Goal: Information Seeking & Learning: Check status

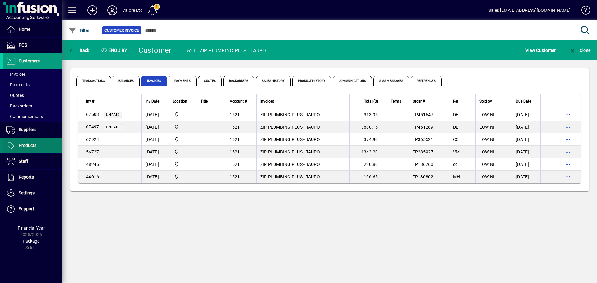
click at [49, 141] on span at bounding box center [32, 145] width 59 height 15
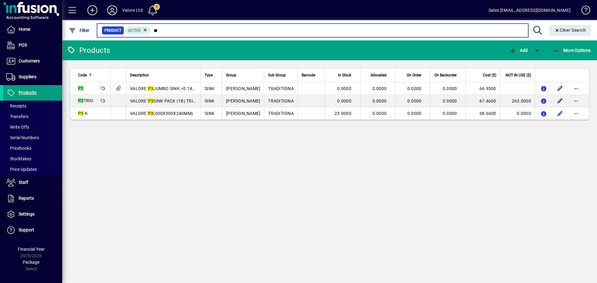
click at [181, 31] on input "**" at bounding box center [337, 30] width 373 height 9
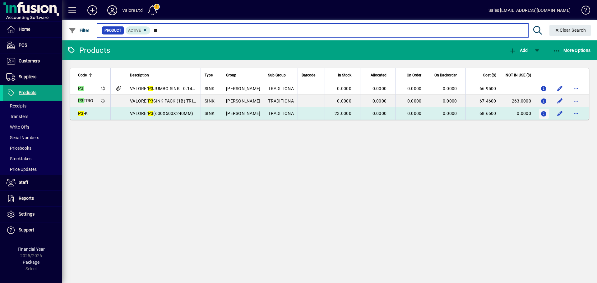
type input "**"
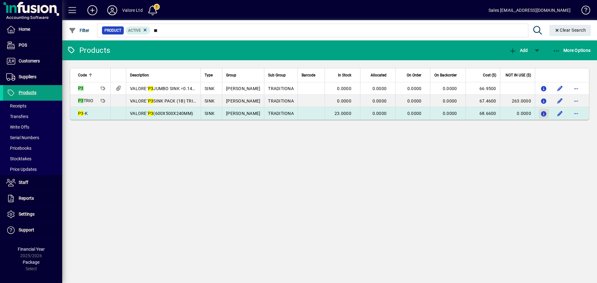
click at [546, 113] on icon "button" at bounding box center [544, 114] width 7 height 5
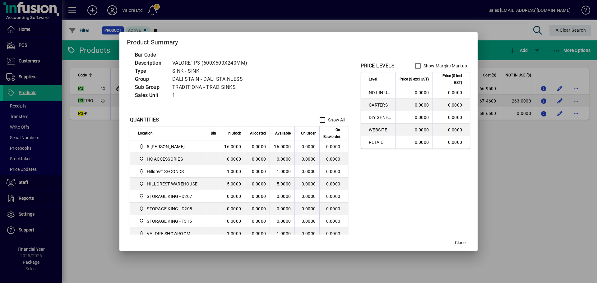
scroll to position [26, 0]
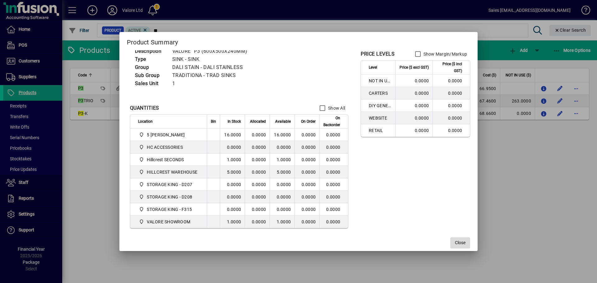
click at [459, 245] on span "Close" at bounding box center [460, 243] width 11 height 7
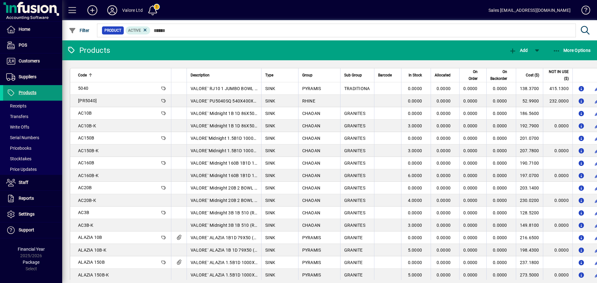
click at [48, 95] on span at bounding box center [32, 93] width 59 height 15
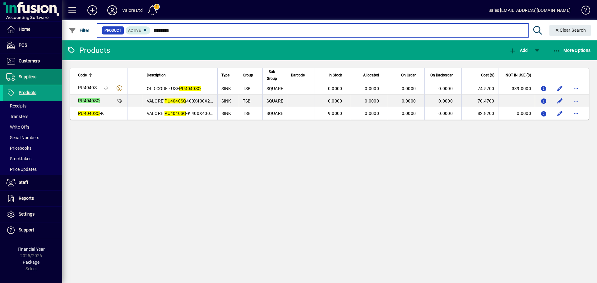
type input "********"
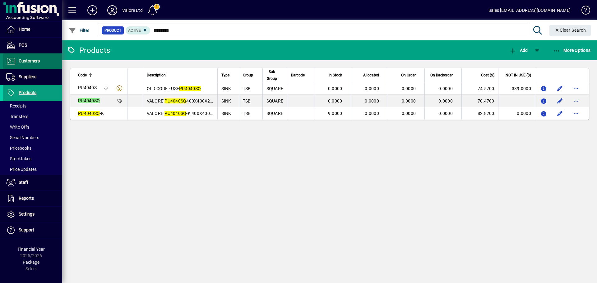
click at [17, 59] on span "Customers" at bounding box center [21, 61] width 37 height 7
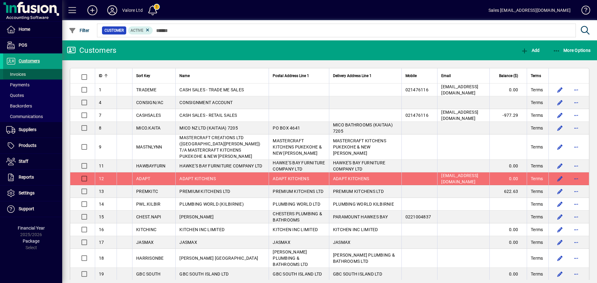
click at [34, 74] on span at bounding box center [32, 74] width 59 height 15
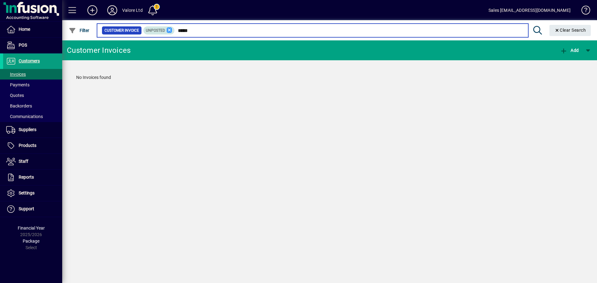
type input "*****"
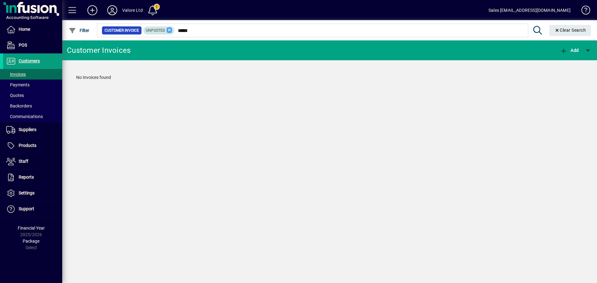
click at [170, 30] on icon at bounding box center [170, 30] width 6 height 6
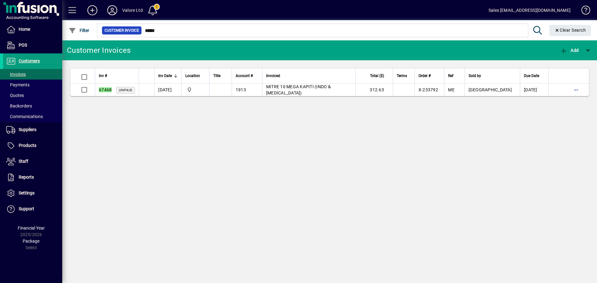
click at [142, 93] on td at bounding box center [147, 90] width 16 height 12
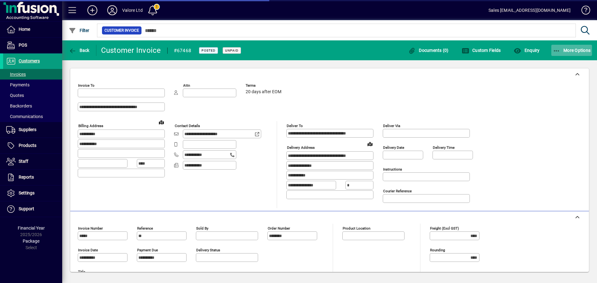
type input "**********"
click at [567, 48] on span "More Options" at bounding box center [572, 50] width 38 height 5
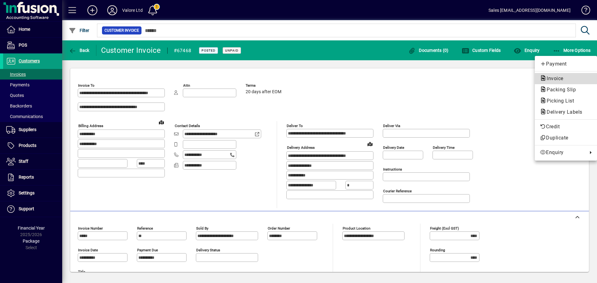
click at [560, 75] on span "Invoice" at bounding box center [566, 78] width 52 height 7
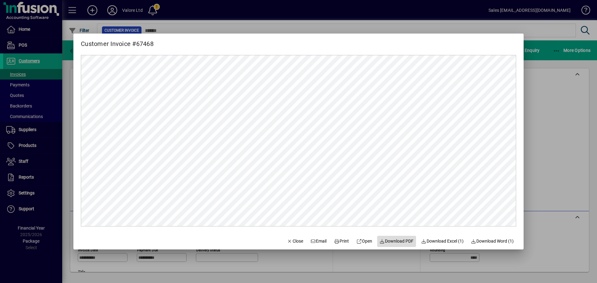
click at [394, 240] on span "Download PDF" at bounding box center [397, 241] width 34 height 7
click at [41, 55] on div at bounding box center [298, 141] width 597 height 283
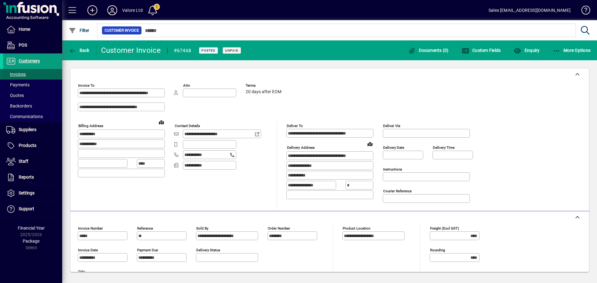
click at [36, 70] on span at bounding box center [32, 74] width 59 height 15
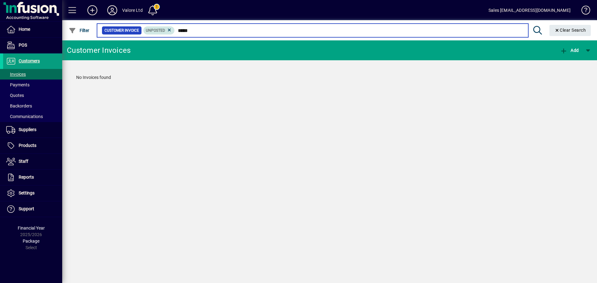
type input "*****"
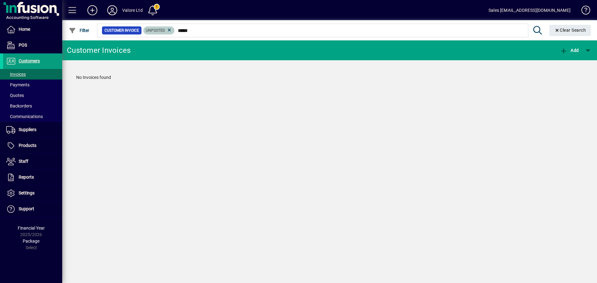
click at [173, 32] on mat-chip "Unposted" at bounding box center [158, 30] width 31 height 8
click at [172, 31] on icon at bounding box center [170, 30] width 6 height 6
click at [53, 56] on span at bounding box center [32, 61] width 59 height 15
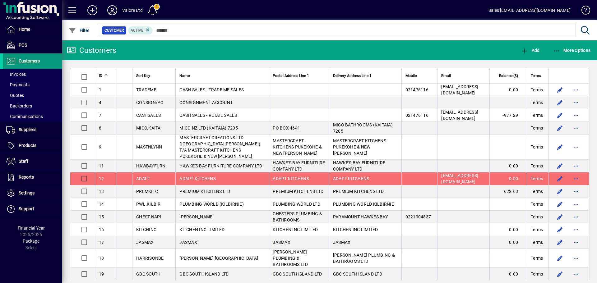
click at [51, 59] on span at bounding box center [32, 61] width 59 height 15
click at [59, 66] on span at bounding box center [32, 61] width 59 height 15
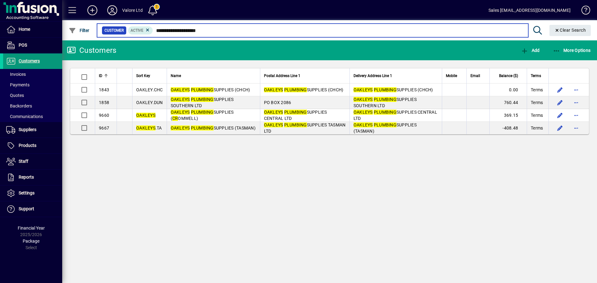
type input "**********"
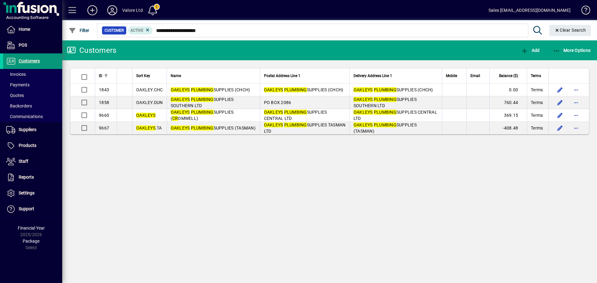
click at [59, 66] on span at bounding box center [32, 61] width 59 height 15
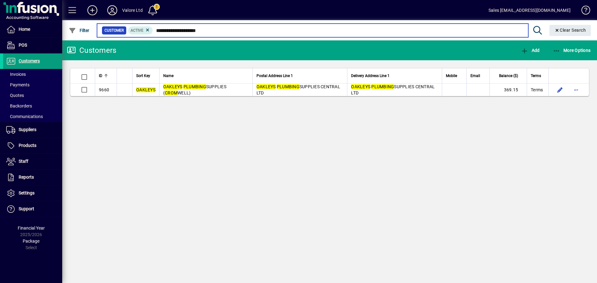
type input "**********"
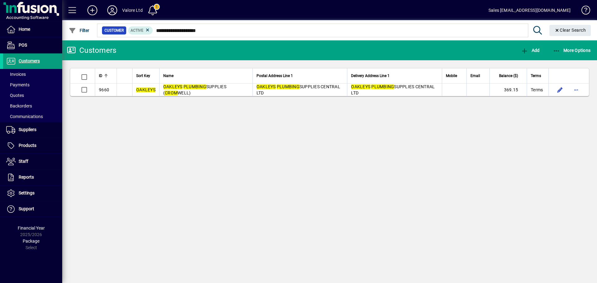
click at [214, 83] on th "Name" at bounding box center [205, 75] width 93 height 15
click at [212, 90] on td "OAKLEYS PLUMBING SUPPLIES ( CROM WELL)" at bounding box center [205, 90] width 93 height 12
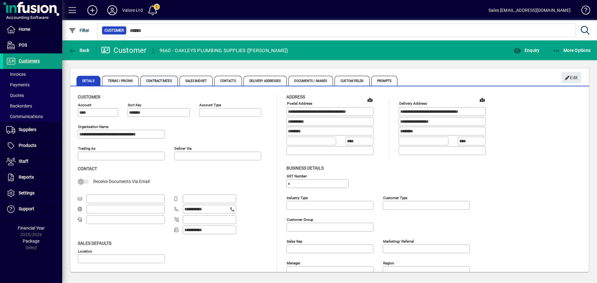
type input "**********"
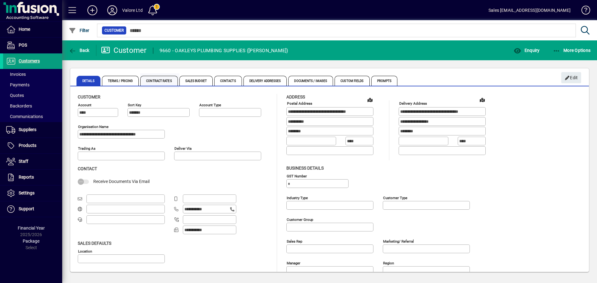
type input "**********"
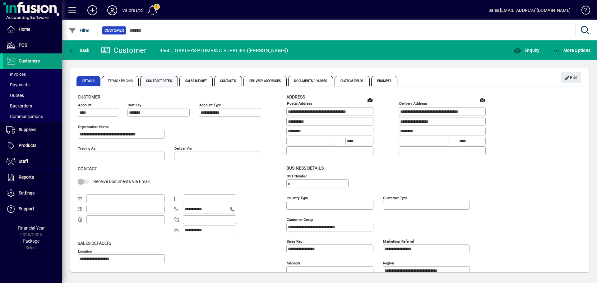
type input "**********"
click at [524, 49] on span "Enquiry" at bounding box center [527, 50] width 26 height 5
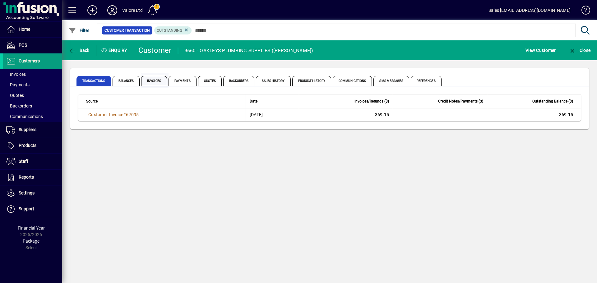
click at [166, 76] on span "Invoices" at bounding box center [154, 80] width 27 height 15
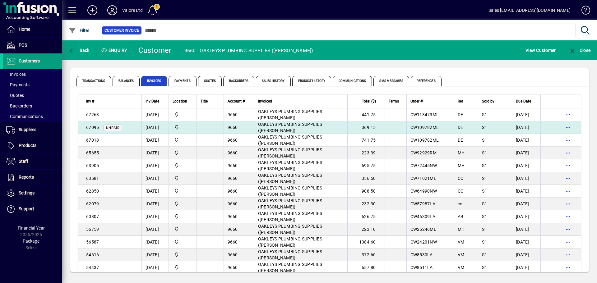
click at [141, 127] on td at bounding box center [134, 127] width 16 height 13
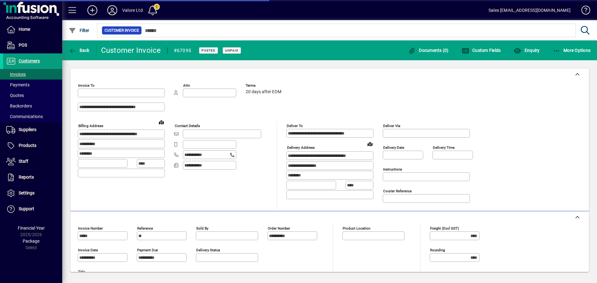
type input "**********"
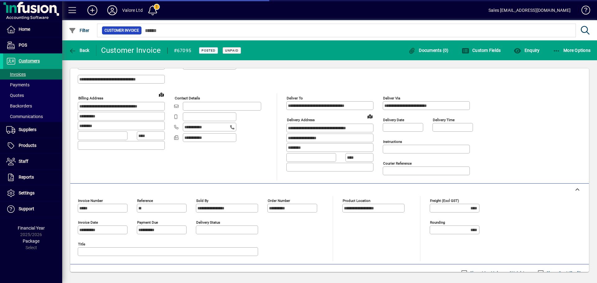
scroll to position [134, 0]
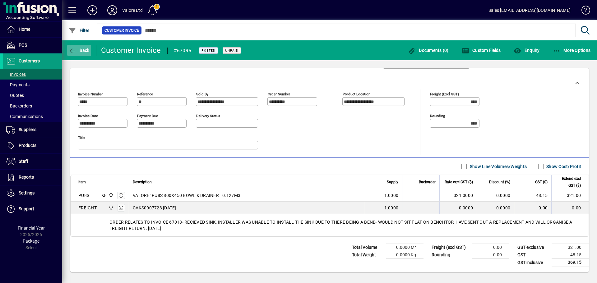
click at [87, 48] on span "Back" at bounding box center [79, 50] width 21 height 5
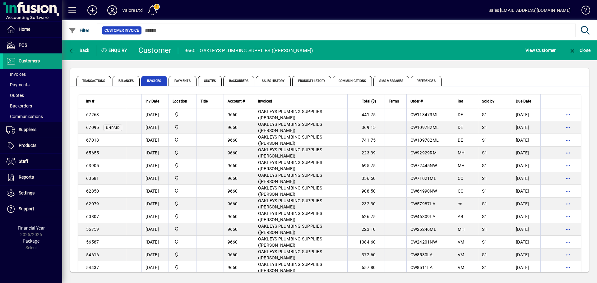
click at [138, 111] on td at bounding box center [134, 115] width 16 height 13
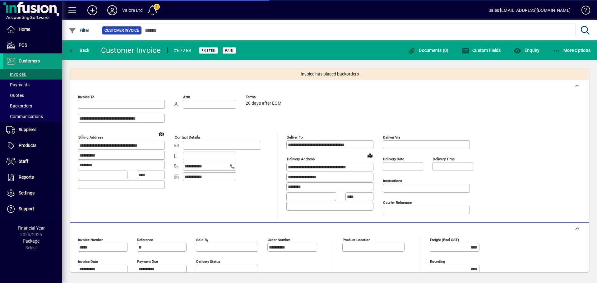
type input "**********"
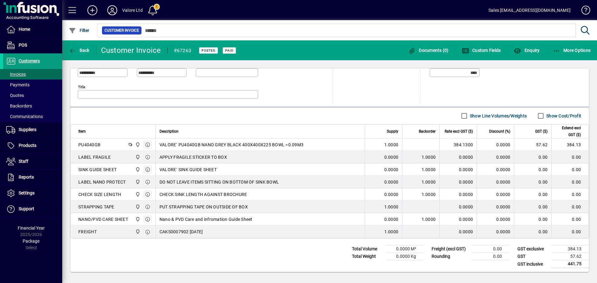
scroll to position [198, 0]
click at [84, 54] on span "button" at bounding box center [79, 50] width 24 height 15
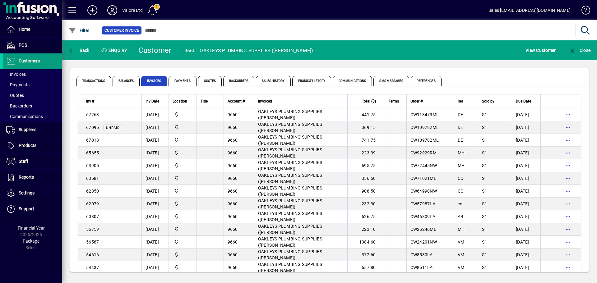
click at [124, 138] on td "67018" at bounding box center [102, 140] width 48 height 13
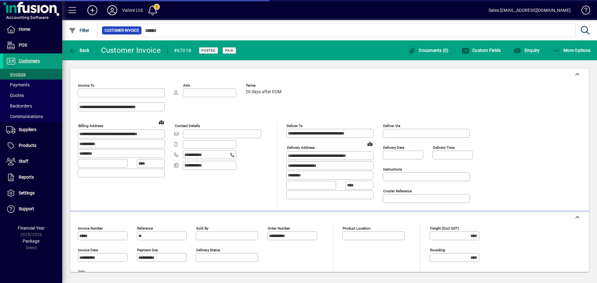
type input "**********"
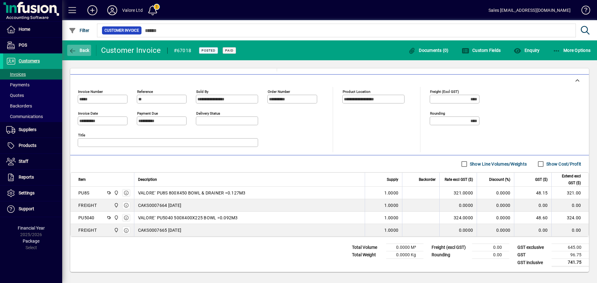
click at [85, 51] on span "Back" at bounding box center [79, 50] width 21 height 5
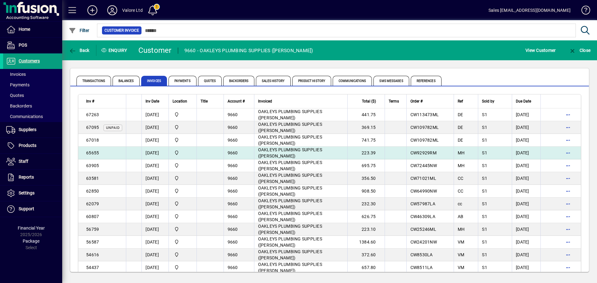
click at [127, 151] on td at bounding box center [134, 153] width 16 height 13
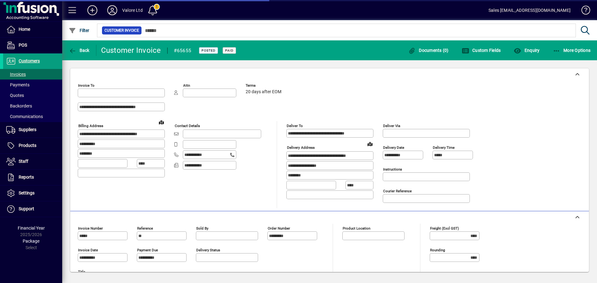
type input "**********"
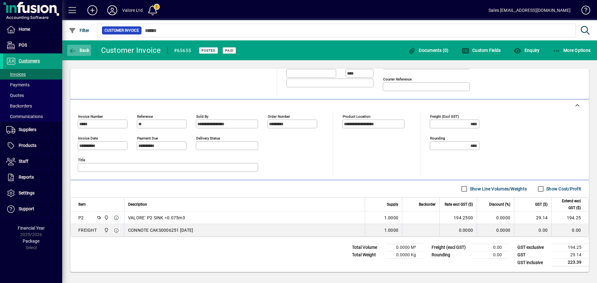
click at [86, 54] on span "button" at bounding box center [79, 50] width 24 height 15
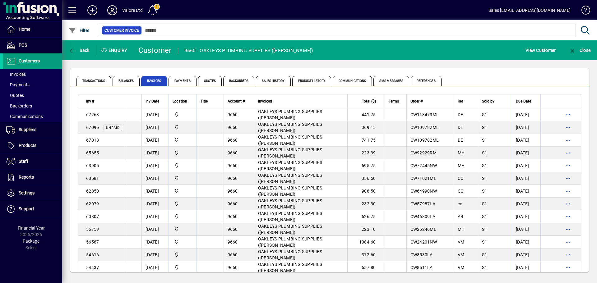
drag, startPoint x: 160, startPoint y: 154, endPoint x: 160, endPoint y: 150, distance: 4.1
click at [160, 155] on td "22/08/2024" at bounding box center [155, 153] width 27 height 13
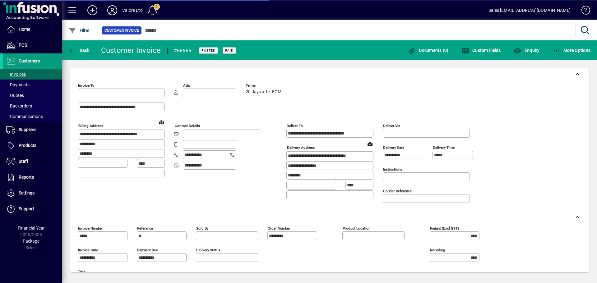
type input "**********"
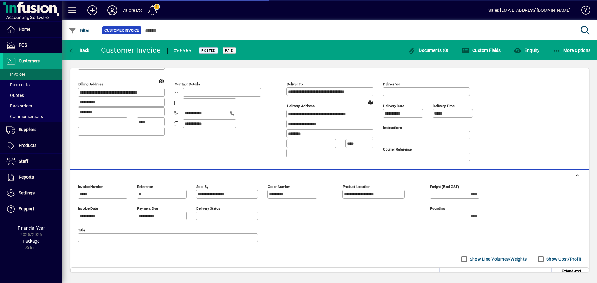
scroll to position [112, 0]
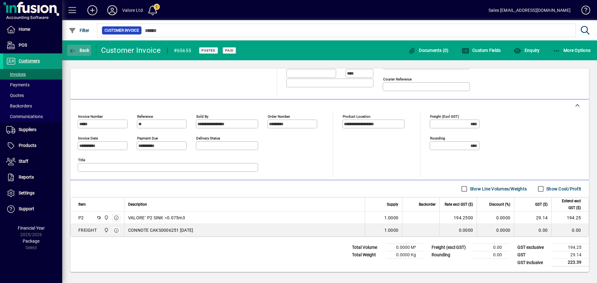
click at [90, 49] on span "button" at bounding box center [79, 50] width 24 height 15
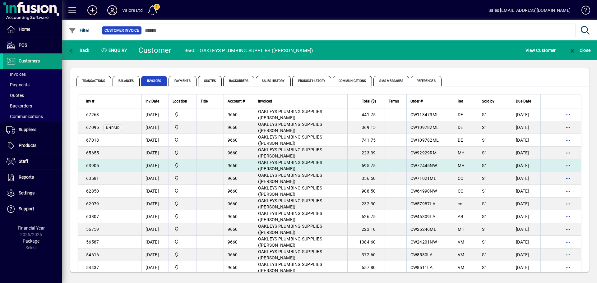
click at [137, 164] on td at bounding box center [134, 166] width 16 height 13
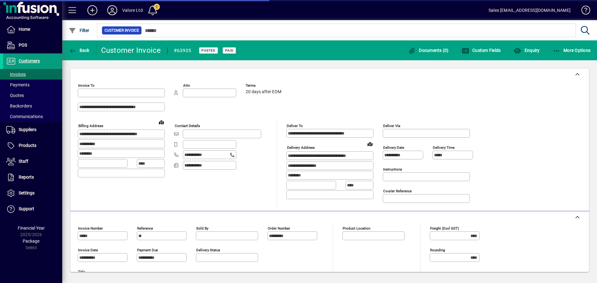
type input "**********"
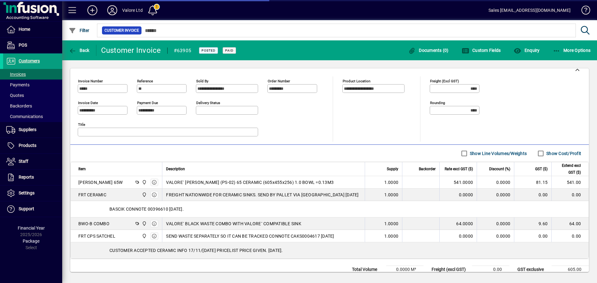
scroll to position [156, 0]
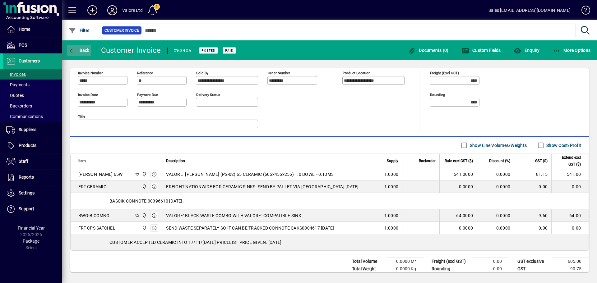
click at [83, 53] on span "button" at bounding box center [79, 50] width 24 height 15
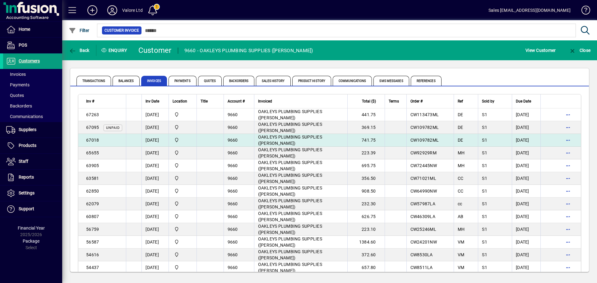
click at [152, 141] on td "02/04/2025" at bounding box center [155, 140] width 27 height 13
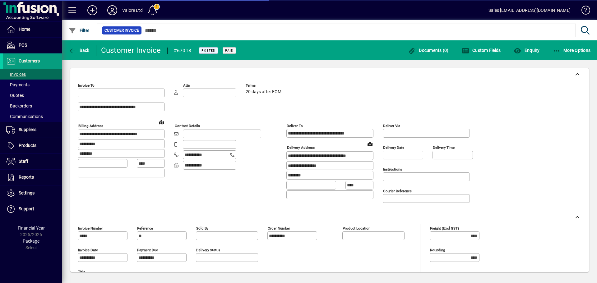
type input "**********"
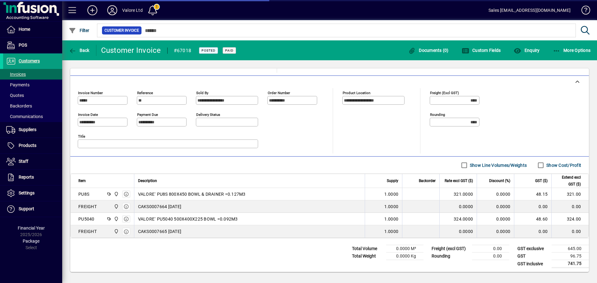
scroll to position [137, 0]
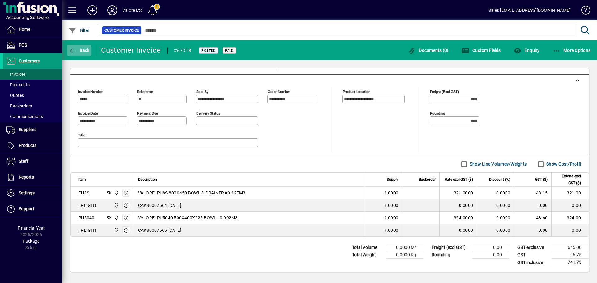
click at [80, 53] on span "button" at bounding box center [79, 50] width 24 height 15
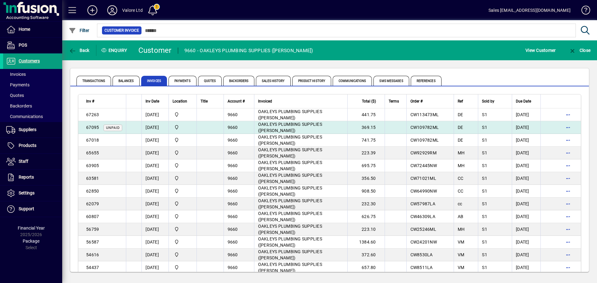
click at [167, 128] on td "16/04/2025" at bounding box center [155, 127] width 27 height 13
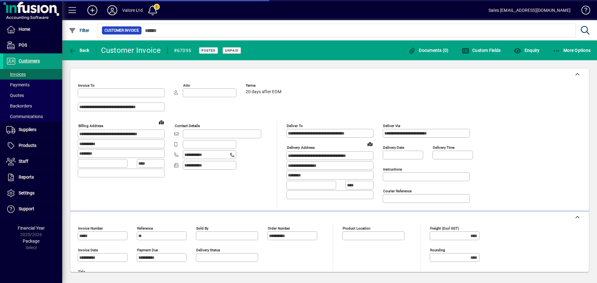
type input "**********"
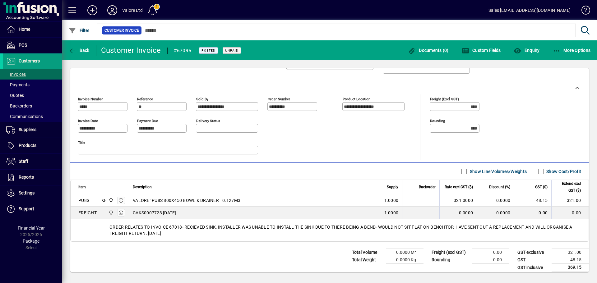
scroll to position [134, 0]
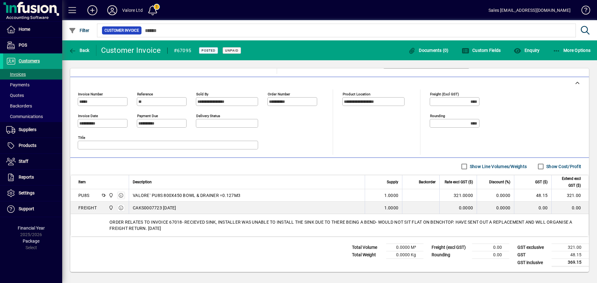
click at [91, 53] on div "Back" at bounding box center [79, 50] width 34 height 11
click at [80, 53] on span "button" at bounding box center [79, 50] width 24 height 15
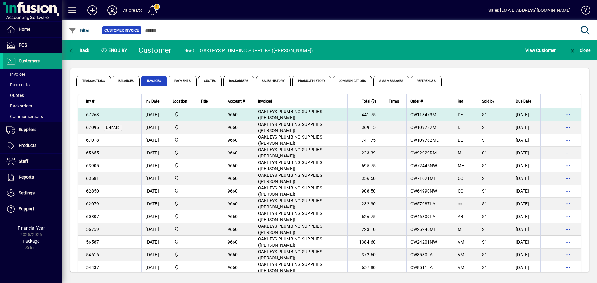
click at [149, 117] on td "20/05/2025" at bounding box center [155, 115] width 27 height 13
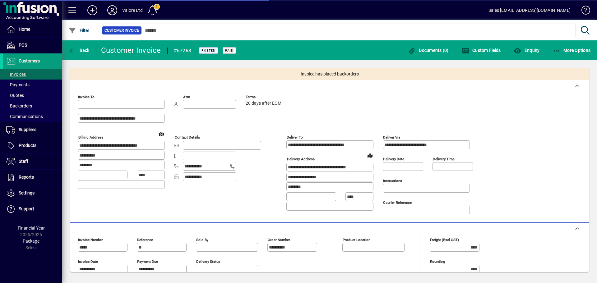
type input "**********"
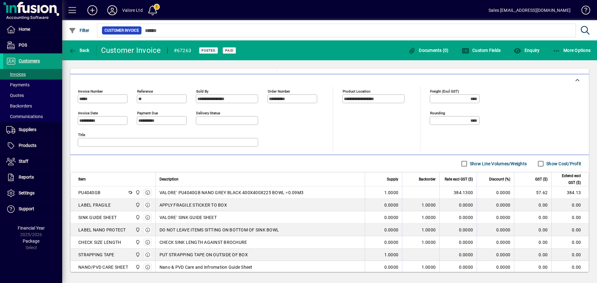
scroll to position [187, 0]
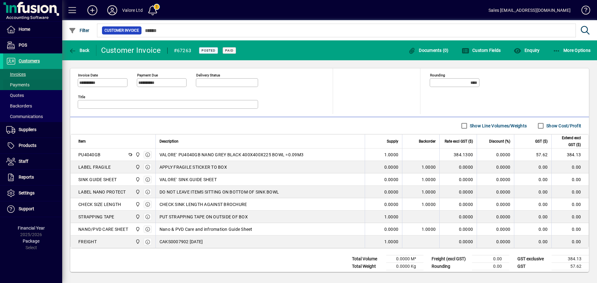
click at [35, 80] on span at bounding box center [32, 84] width 59 height 15
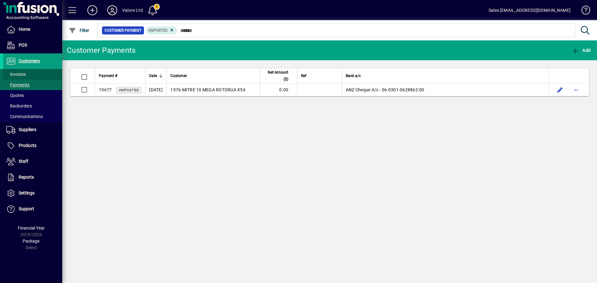
click at [39, 74] on span at bounding box center [32, 74] width 59 height 15
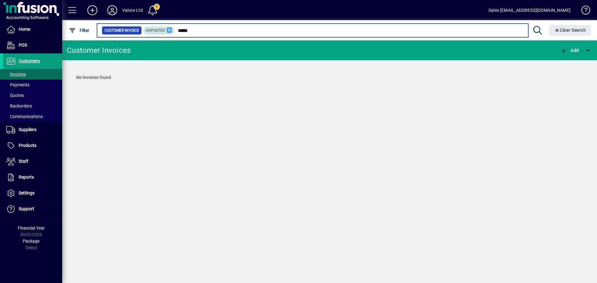
type input "*****"
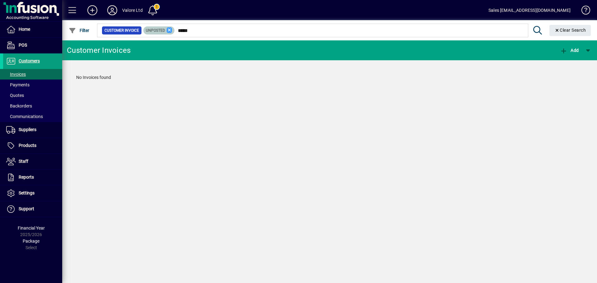
click at [171, 30] on icon at bounding box center [170, 30] width 6 height 6
click at [48, 61] on span at bounding box center [32, 61] width 59 height 15
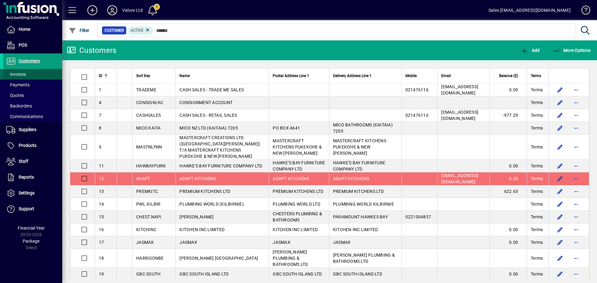
click at [41, 72] on span at bounding box center [32, 74] width 59 height 15
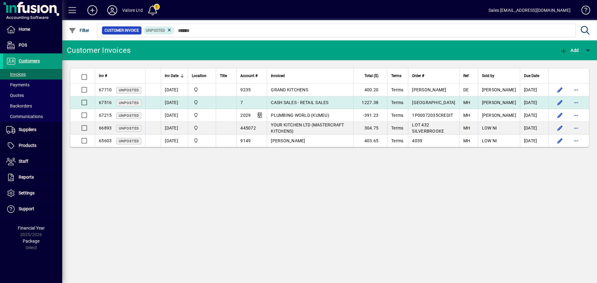
click at [163, 98] on td "[DATE]" at bounding box center [174, 102] width 27 height 13
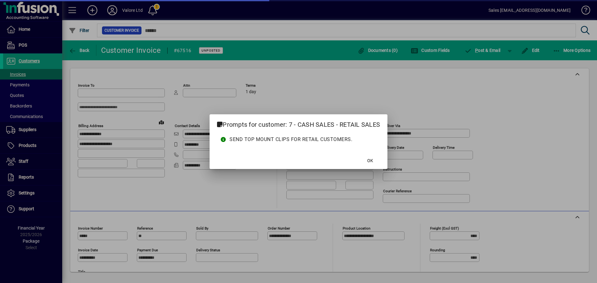
type input "**********"
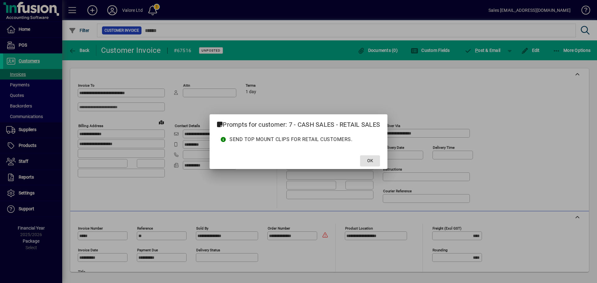
click at [368, 164] on span "OK" at bounding box center [370, 161] width 6 height 7
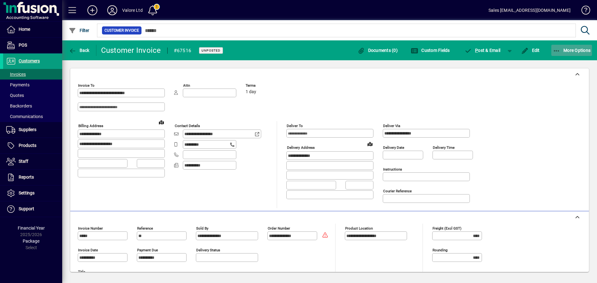
click at [574, 49] on span "More Options" at bounding box center [572, 50] width 38 height 5
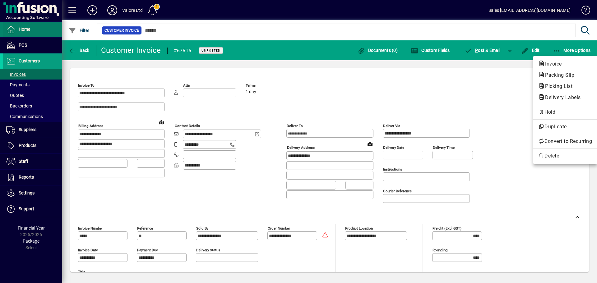
drag, startPoint x: 452, startPoint y: 119, endPoint x: 58, endPoint y: 37, distance: 402.6
click at [411, 109] on div at bounding box center [298, 141] width 597 height 283
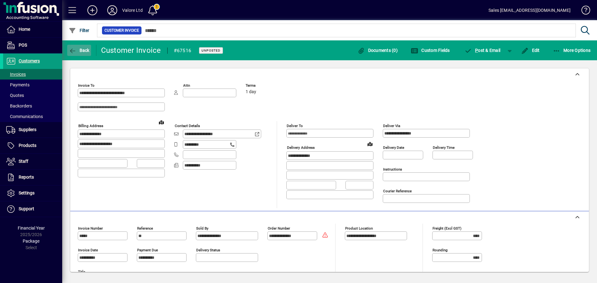
click at [77, 49] on span "Back" at bounding box center [79, 50] width 21 height 5
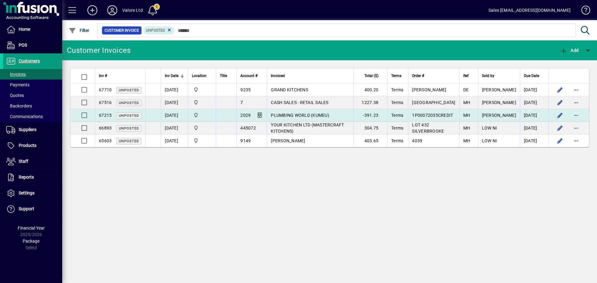
click at [161, 117] on td "[DATE]" at bounding box center [174, 115] width 27 height 13
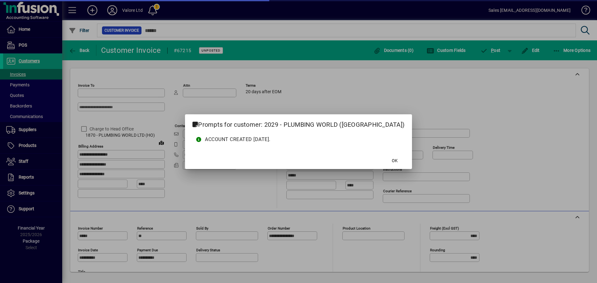
type input "**********"
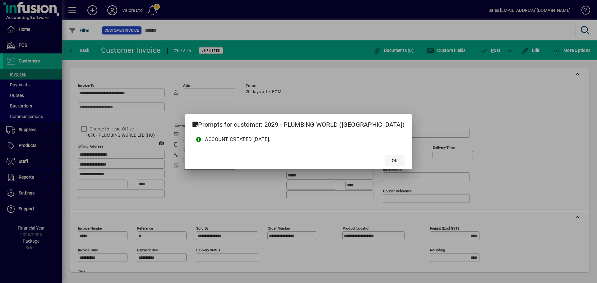
drag, startPoint x: 365, startPoint y: 153, endPoint x: 368, endPoint y: 157, distance: 4.9
click at [366, 155] on mat-dialog-actions "OK" at bounding box center [298, 161] width 227 height 16
click at [385, 157] on span at bounding box center [395, 161] width 20 height 15
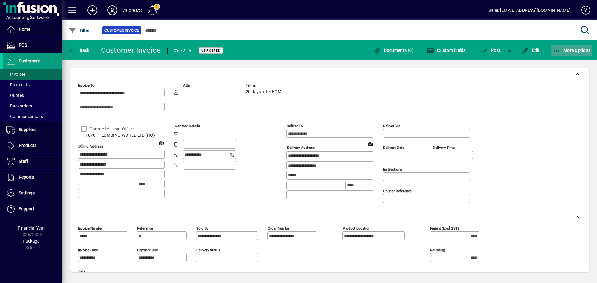
click at [564, 53] on span "button" at bounding box center [571, 50] width 41 height 15
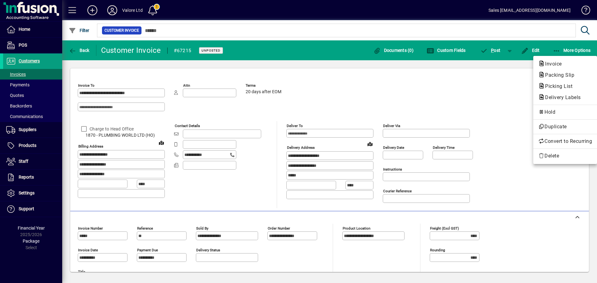
click at [291, 50] on div at bounding box center [298, 141] width 597 height 283
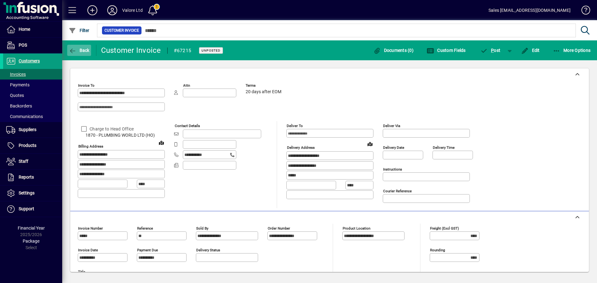
click at [86, 47] on span "button" at bounding box center [79, 50] width 24 height 15
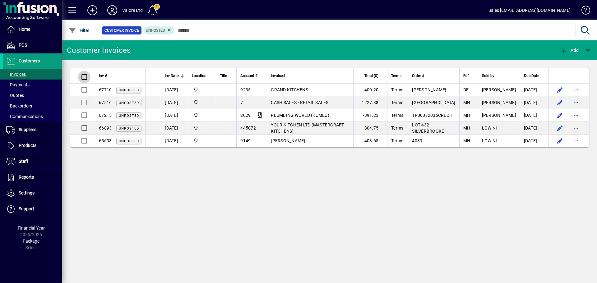
click at [80, 83] on div at bounding box center [83, 77] width 11 height 12
click at [546, 49] on span "button" at bounding box center [552, 50] width 15 height 15
click at [526, 43] on div at bounding box center [298, 141] width 597 height 283
click at [577, 51] on span "Delete" at bounding box center [579, 50] width 23 height 5
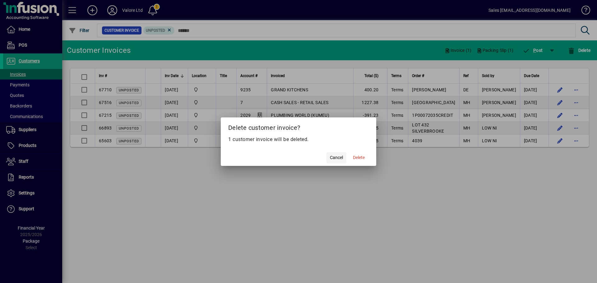
click at [339, 158] on span "Cancel" at bounding box center [336, 158] width 13 height 7
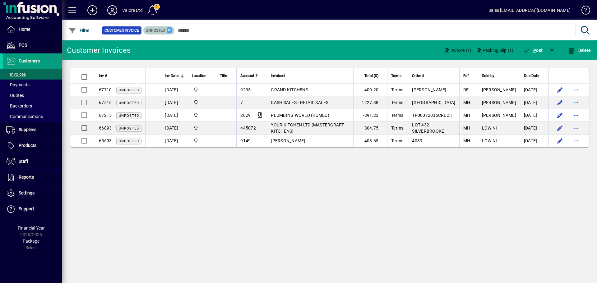
click at [168, 31] on icon at bounding box center [170, 30] width 6 height 6
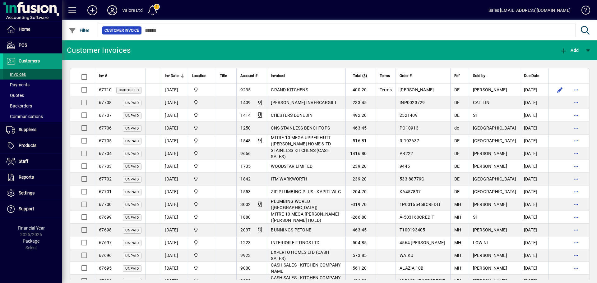
click at [37, 75] on span at bounding box center [32, 74] width 59 height 15
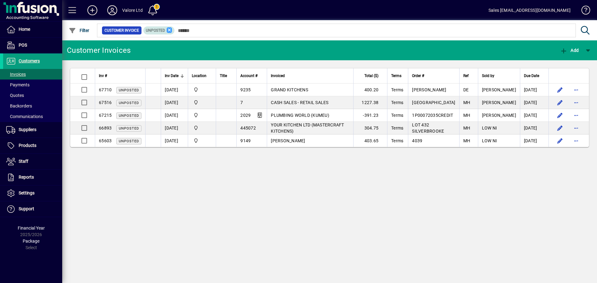
click at [170, 34] on div "Customer Invoice Unposted" at bounding box center [336, 30] width 469 height 9
click at [170, 32] on icon at bounding box center [170, 30] width 6 height 6
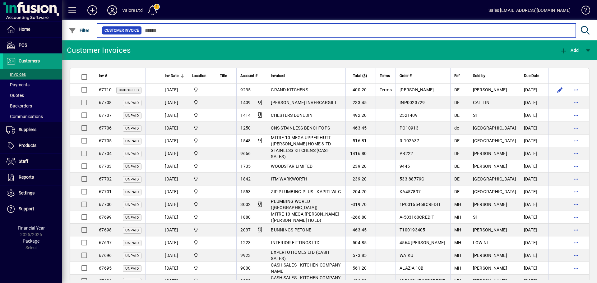
type input "*"
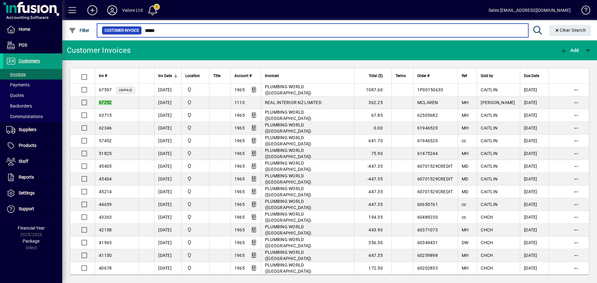
type input "*****"
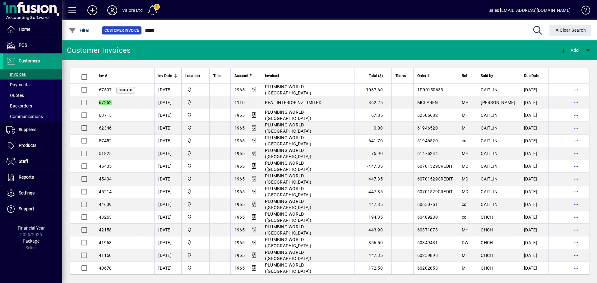
click at [44, 75] on span at bounding box center [32, 74] width 59 height 15
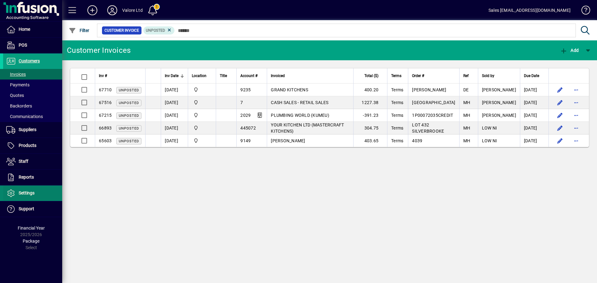
click at [37, 197] on span at bounding box center [32, 193] width 59 height 15
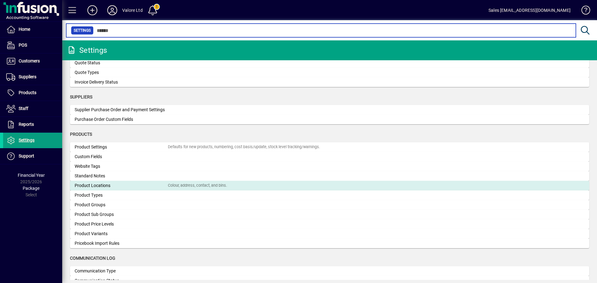
scroll to position [274, 0]
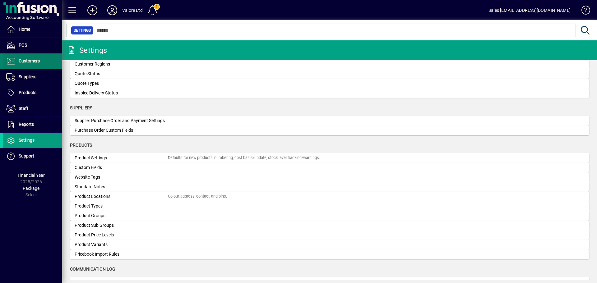
click at [30, 60] on span "Customers" at bounding box center [29, 60] width 21 height 5
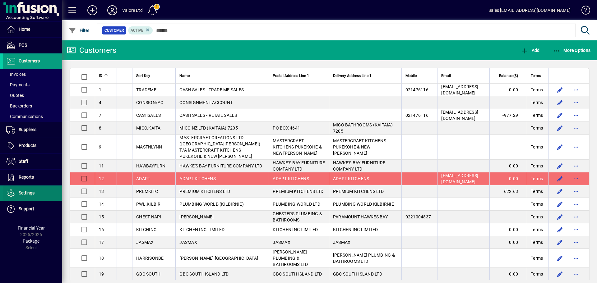
click at [33, 189] on span at bounding box center [32, 193] width 59 height 15
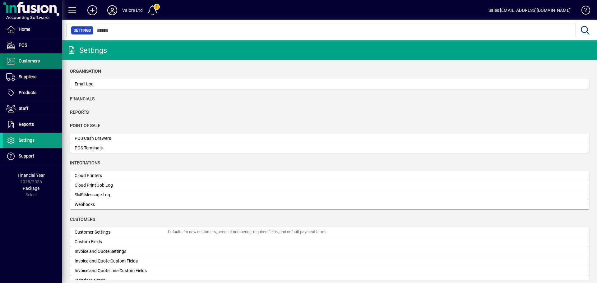
click at [42, 63] on span at bounding box center [32, 61] width 59 height 15
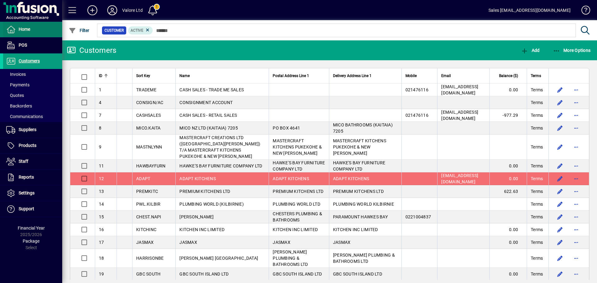
click at [45, 35] on span at bounding box center [32, 29] width 59 height 15
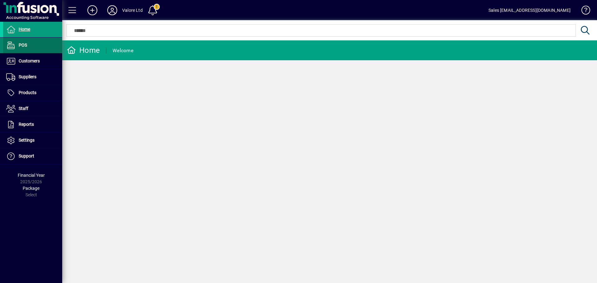
click at [33, 44] on span at bounding box center [32, 45] width 59 height 15
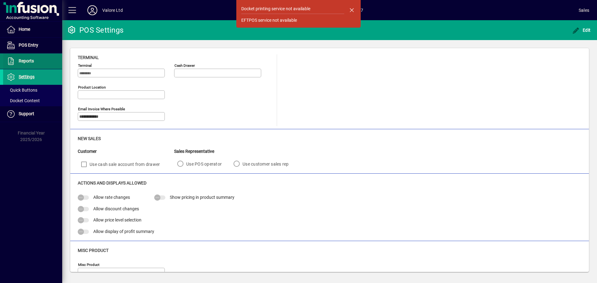
click at [35, 61] on span at bounding box center [32, 61] width 59 height 15
type input "**********"
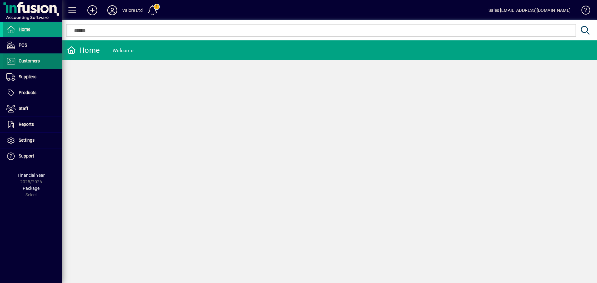
click at [41, 59] on span at bounding box center [32, 61] width 59 height 15
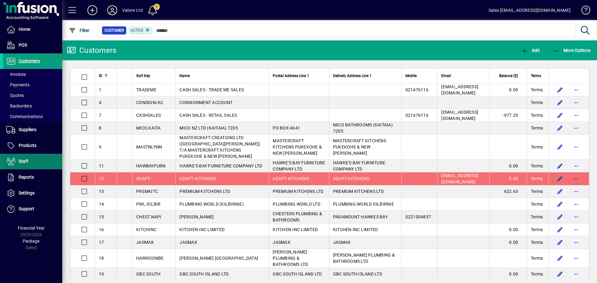
click at [36, 164] on span at bounding box center [32, 161] width 59 height 15
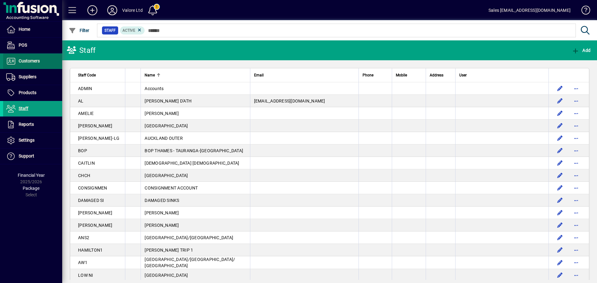
click at [57, 58] on span at bounding box center [32, 61] width 59 height 15
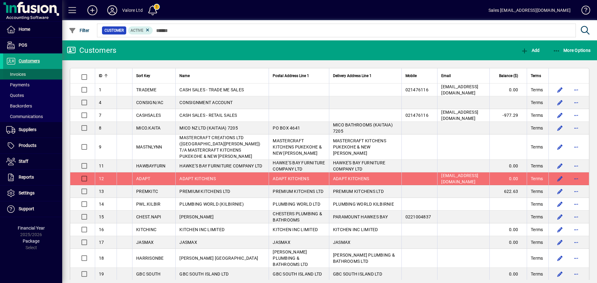
click at [34, 73] on span at bounding box center [32, 74] width 59 height 15
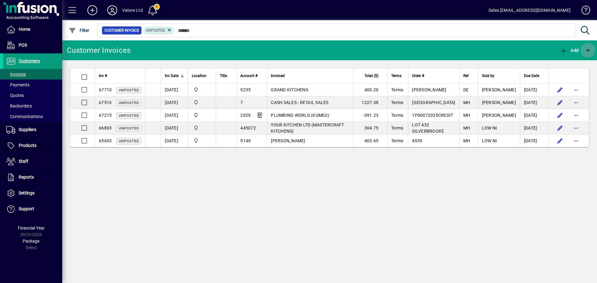
click at [590, 47] on span "button" at bounding box center [588, 50] width 15 height 15
click at [417, 50] on div at bounding box center [298, 141] width 597 height 283
click at [36, 190] on span at bounding box center [32, 193] width 59 height 15
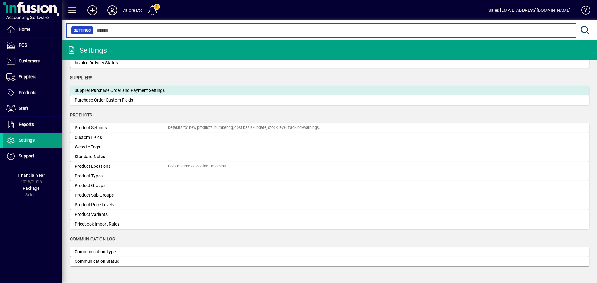
scroll to position [305, 0]
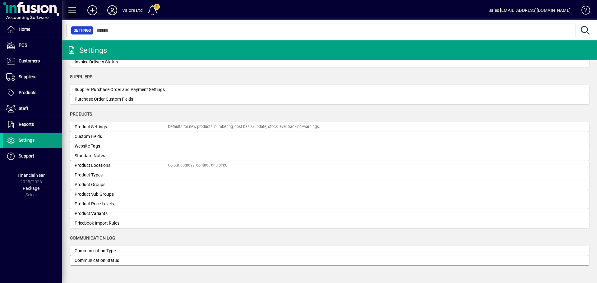
click at [74, 10] on span at bounding box center [72, 10] width 15 height 15
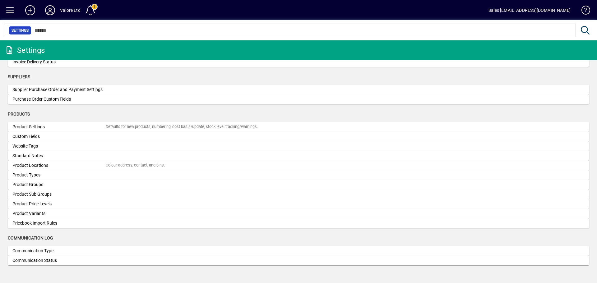
click at [19, 14] on span at bounding box center [10, 10] width 20 height 20
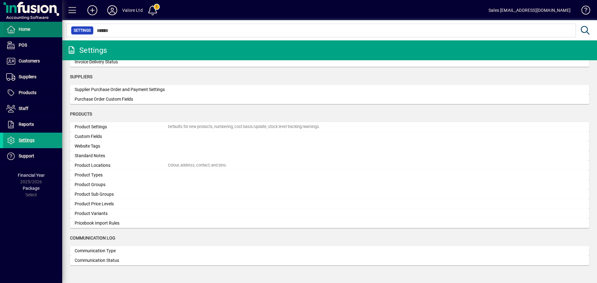
click at [26, 31] on span "Home" at bounding box center [25, 29] width 12 height 5
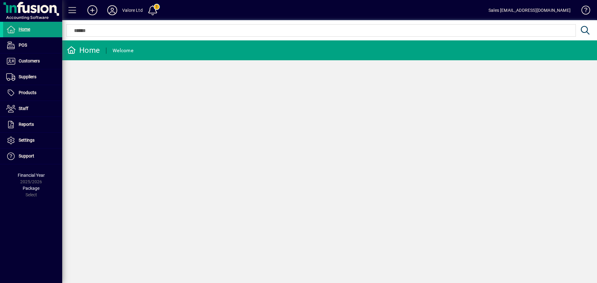
click at [72, 11] on span at bounding box center [72, 10] width 15 height 15
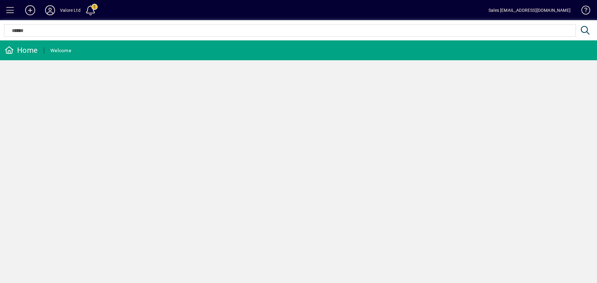
click at [18, 9] on span at bounding box center [10, 10] width 20 height 20
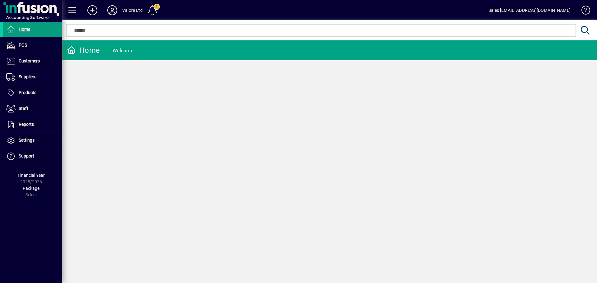
click at [139, 6] on div "Valore Ltd" at bounding box center [132, 10] width 21 height 10
click at [132, 13] on div "Valore Ltd" at bounding box center [132, 10] width 21 height 10
click at [153, 11] on span at bounding box center [152, 10] width 15 height 15
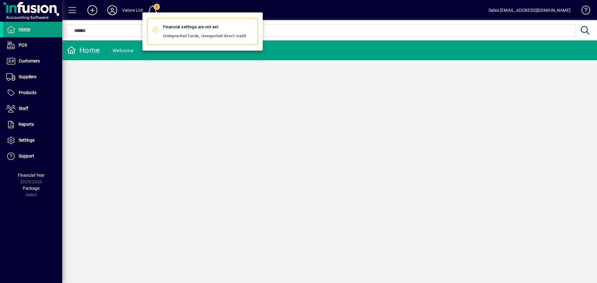
click at [212, 31] on div "Financial settings are not set Undeposited funds, Unexported direct credit" at bounding box center [205, 31] width 84 height 16
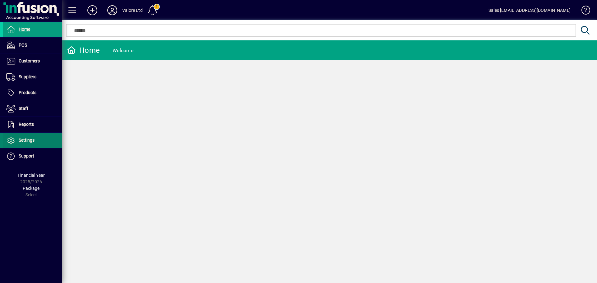
click at [27, 144] on span at bounding box center [32, 140] width 59 height 15
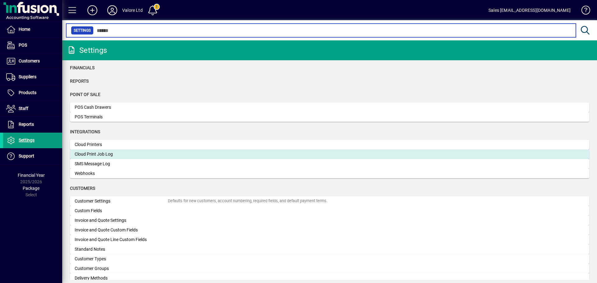
scroll to position [62, 0]
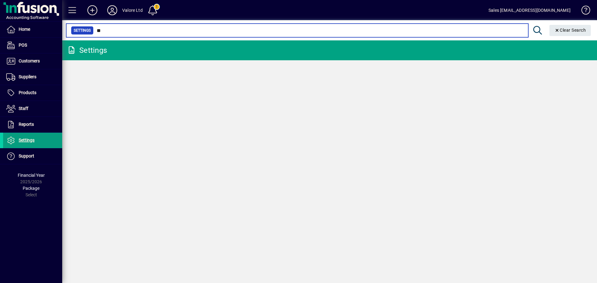
type input "*"
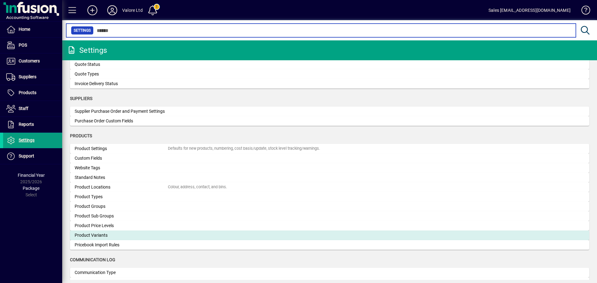
scroll to position [305, 0]
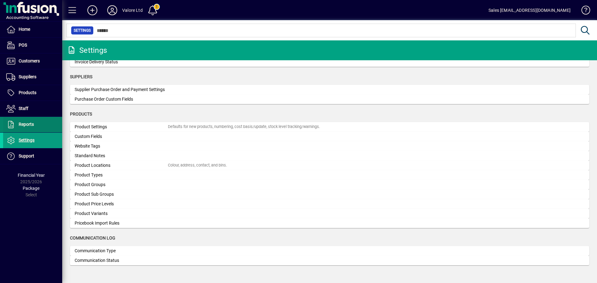
click at [50, 120] on span at bounding box center [32, 124] width 59 height 15
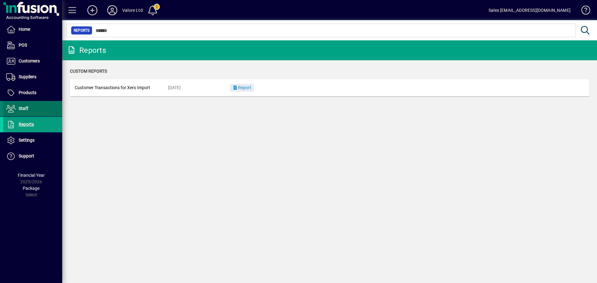
click at [46, 102] on span at bounding box center [32, 108] width 59 height 15
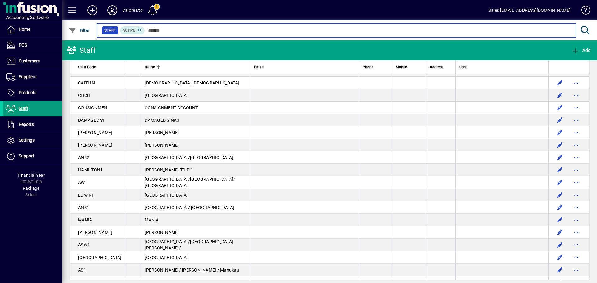
scroll to position [93, 0]
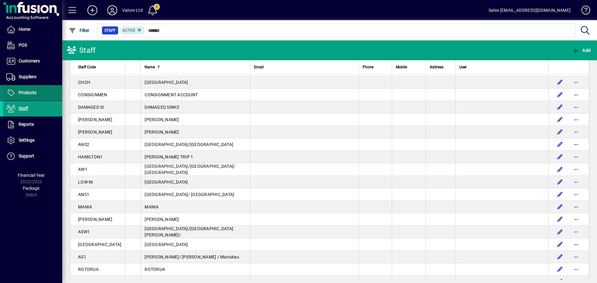
click at [41, 95] on span at bounding box center [32, 93] width 59 height 15
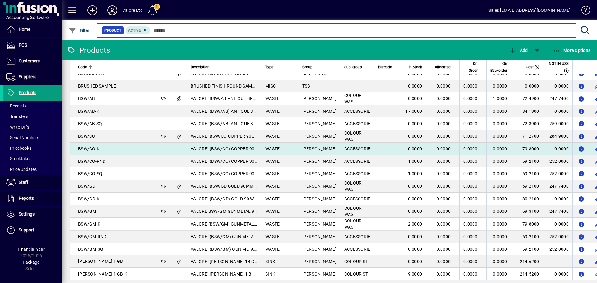
scroll to position [715, 0]
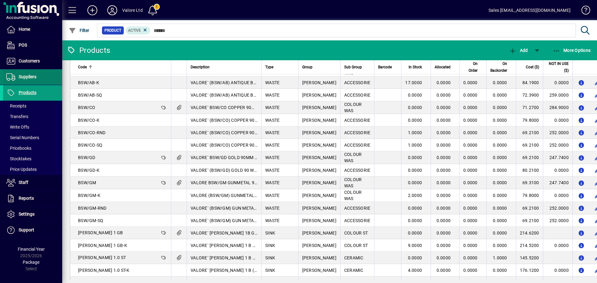
click at [45, 82] on span at bounding box center [32, 77] width 59 height 15
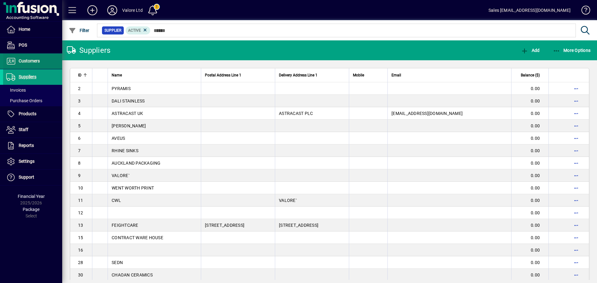
click at [46, 60] on span at bounding box center [32, 61] width 59 height 15
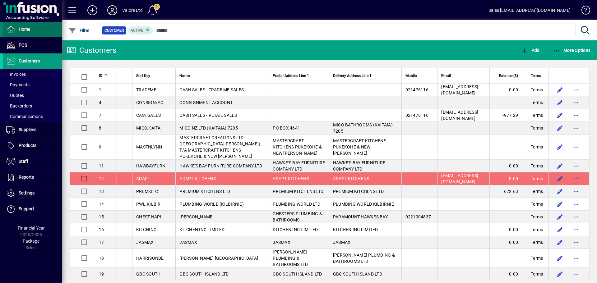
click at [38, 27] on span at bounding box center [32, 29] width 59 height 15
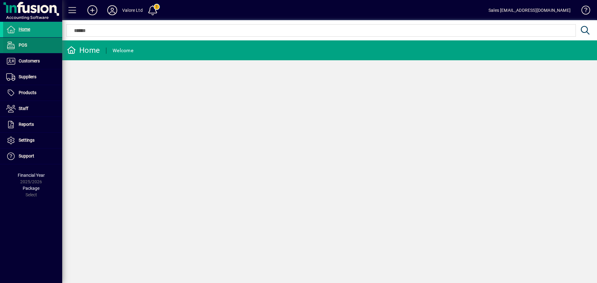
click at [37, 47] on span at bounding box center [32, 45] width 59 height 15
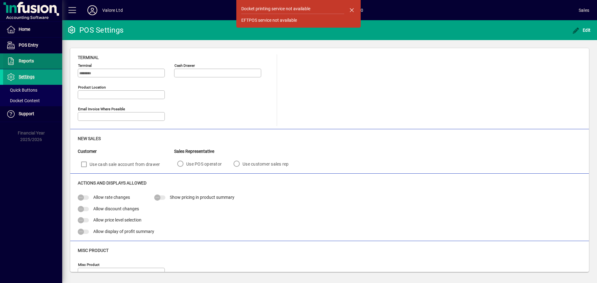
type input "**********"
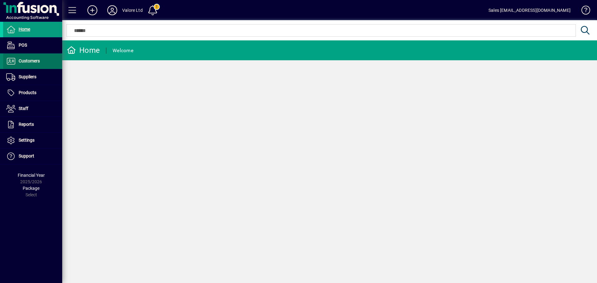
click at [31, 64] on span "Customers" at bounding box center [21, 61] width 37 height 7
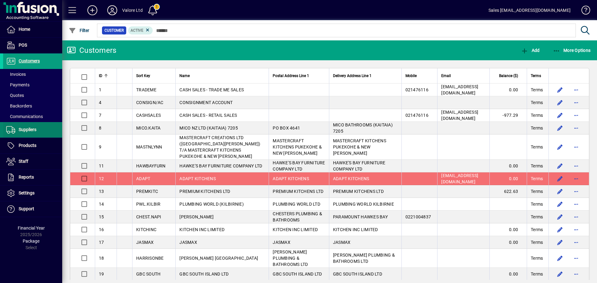
click at [31, 132] on span "Suppliers" at bounding box center [28, 129] width 18 height 5
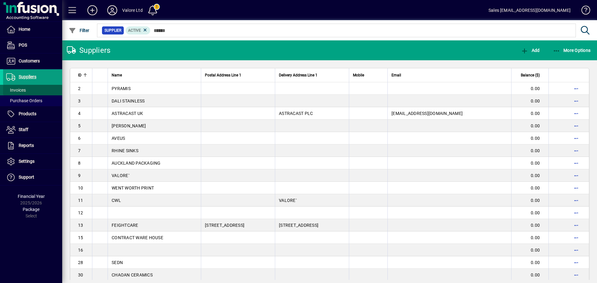
click at [36, 86] on span at bounding box center [32, 90] width 59 height 15
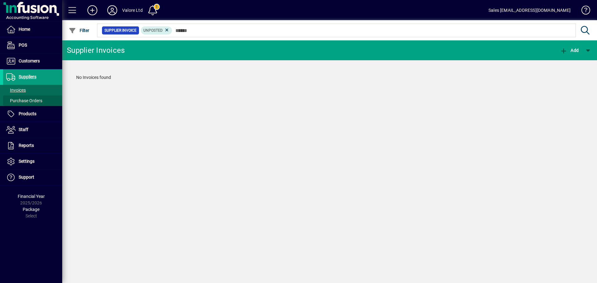
click at [35, 103] on span "Purchase Orders" at bounding box center [24, 100] width 36 height 5
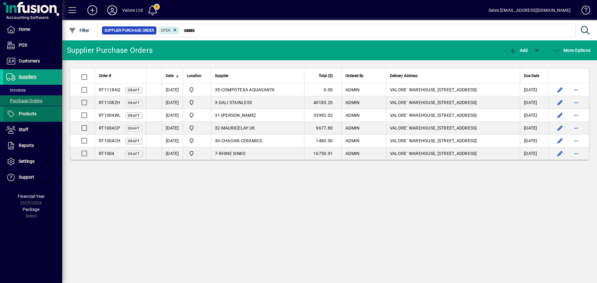
click at [34, 109] on span at bounding box center [32, 114] width 59 height 15
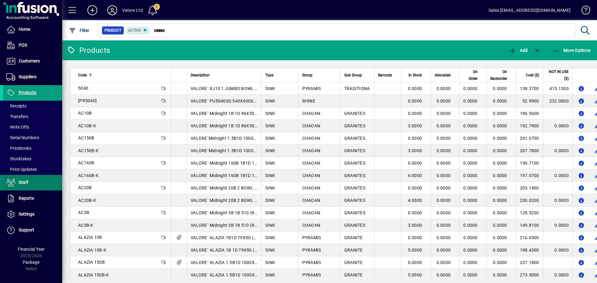
click at [27, 184] on span "Staff" at bounding box center [24, 182] width 10 height 5
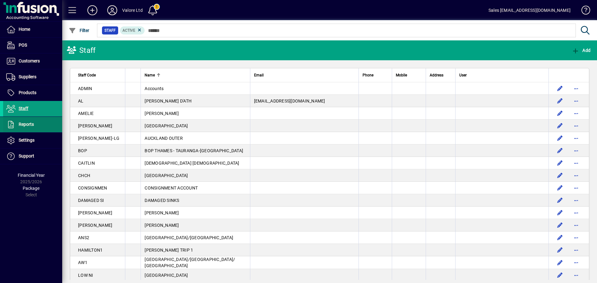
click at [37, 130] on span at bounding box center [32, 124] width 59 height 15
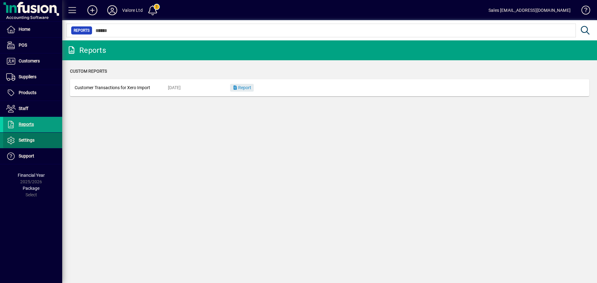
click at [35, 140] on span "Settings" at bounding box center [18, 140] width 31 height 7
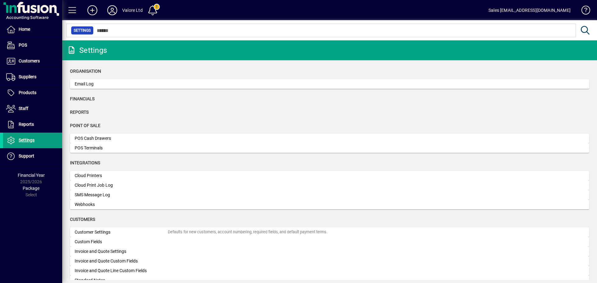
click at [84, 99] on span "Financials" at bounding box center [82, 98] width 25 height 5
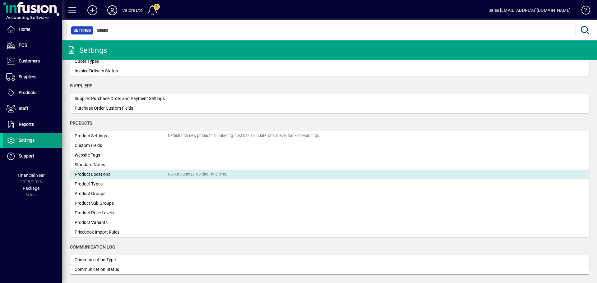
scroll to position [305, 0]
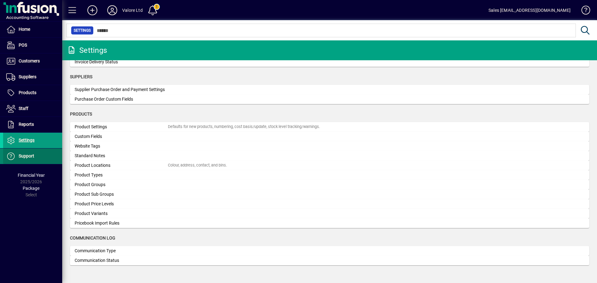
click at [49, 158] on span at bounding box center [32, 156] width 59 height 15
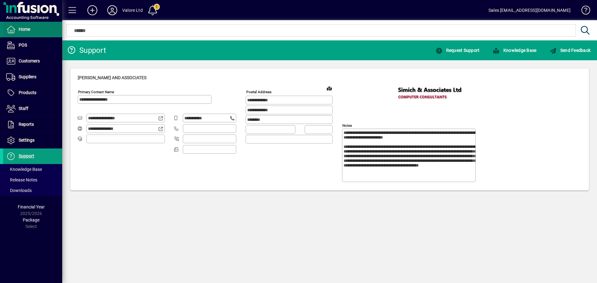
click at [36, 28] on span at bounding box center [32, 29] width 59 height 15
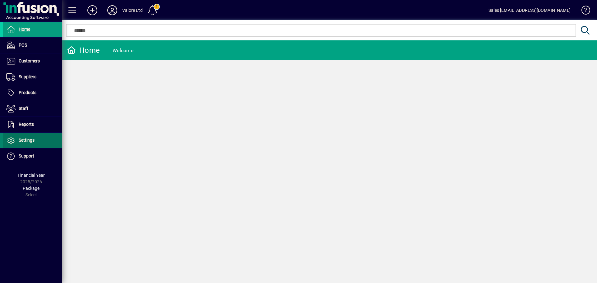
click at [39, 141] on span at bounding box center [32, 140] width 59 height 15
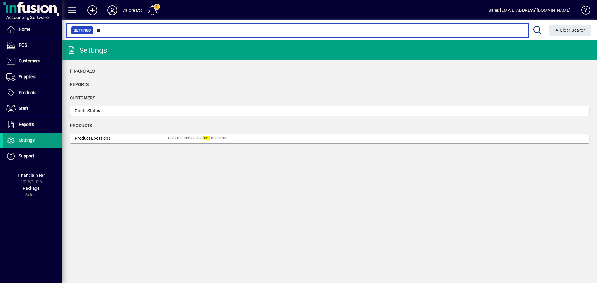
type input "*"
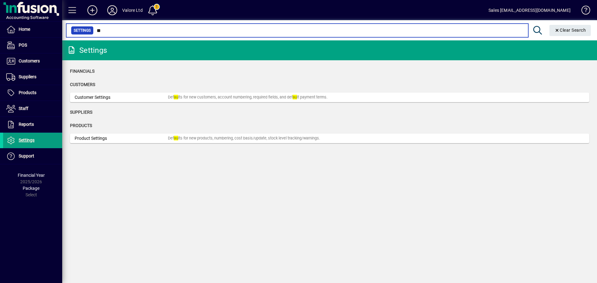
type input "*"
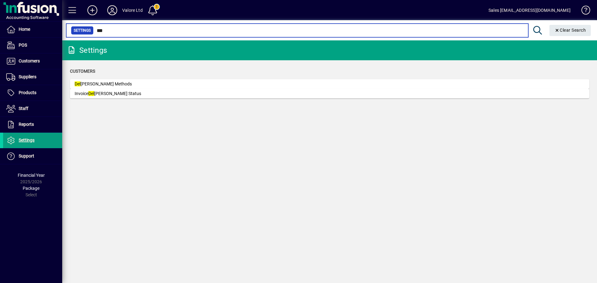
type input "***"
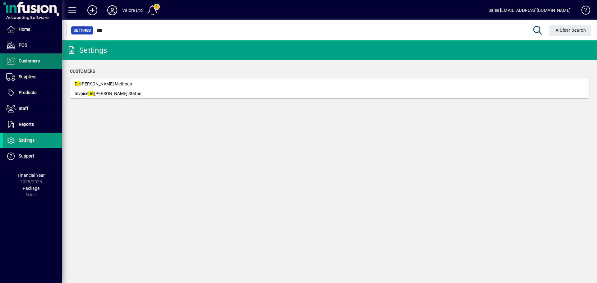
click at [21, 66] on span at bounding box center [32, 61] width 59 height 15
click at [25, 77] on span "Invoices" at bounding box center [14, 74] width 23 height 7
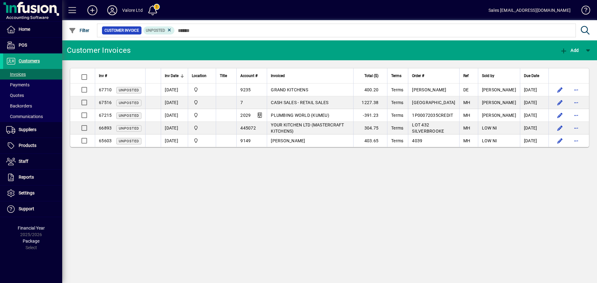
click at [277, 88] on span "GRAND KITCHENS" at bounding box center [289, 89] width 37 height 5
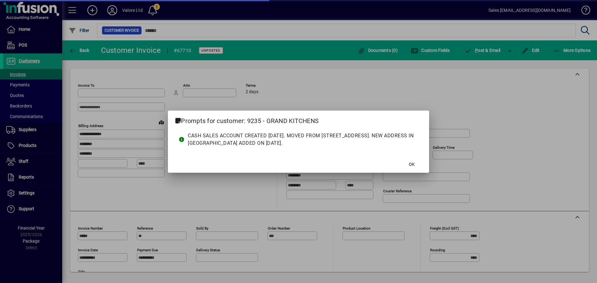
type input "**********"
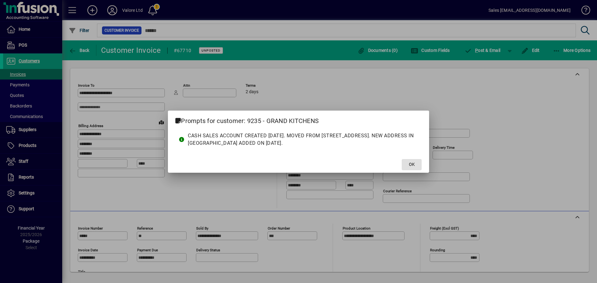
click at [411, 168] on span at bounding box center [412, 164] width 20 height 15
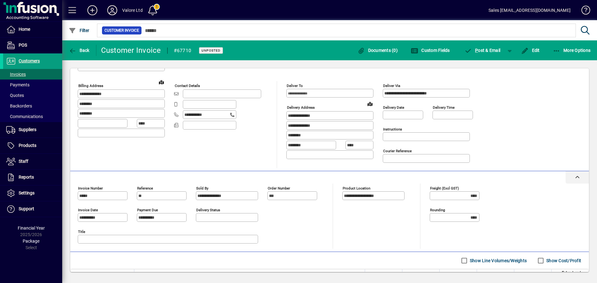
scroll to position [100, 0]
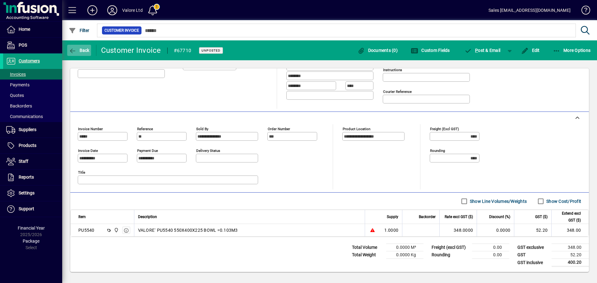
click at [87, 53] on span "button" at bounding box center [79, 50] width 24 height 15
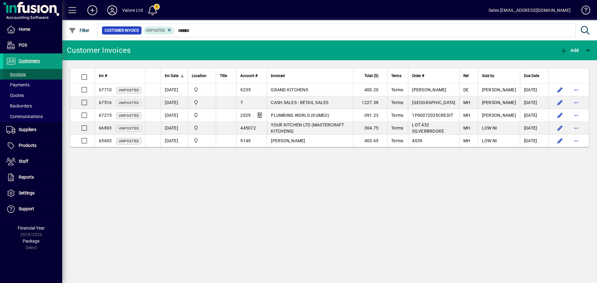
click at [37, 72] on span at bounding box center [32, 74] width 59 height 15
click at [33, 196] on span "Settings" at bounding box center [18, 193] width 31 height 7
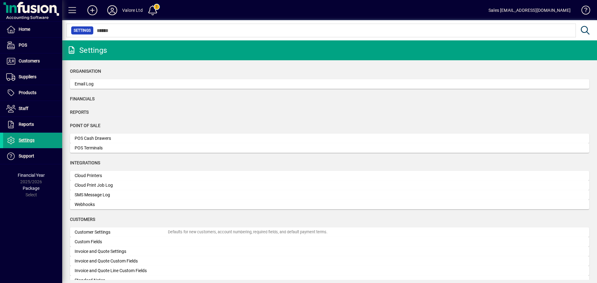
click at [26, 209] on div "Home POS Customers Invoices Payments Quotes Backorders Communications Suppliers…" at bounding box center [31, 141] width 62 height 283
click at [26, 158] on span "Support" at bounding box center [27, 156] width 16 height 5
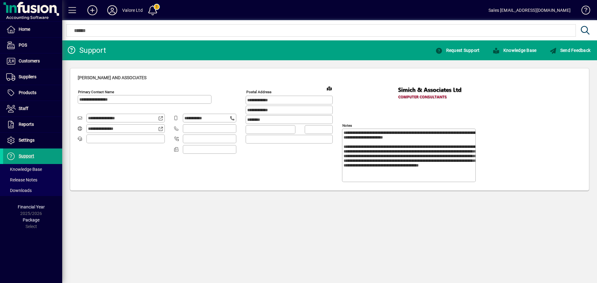
click at [140, 95] on div "**********" at bounding box center [145, 96] width 134 height 15
click at [146, 105] on div at bounding box center [145, 107] width 134 height 7
click at [105, 123] on app-field "**********" at bounding box center [121, 119] width 87 height 11
drag, startPoint x: 133, startPoint y: 118, endPoint x: 12, endPoint y: 110, distance: 121.2
click at [9, 111] on mat-drawer-container "**********" at bounding box center [298, 141] width 597 height 283
